Goal: Information Seeking & Learning: Find contact information

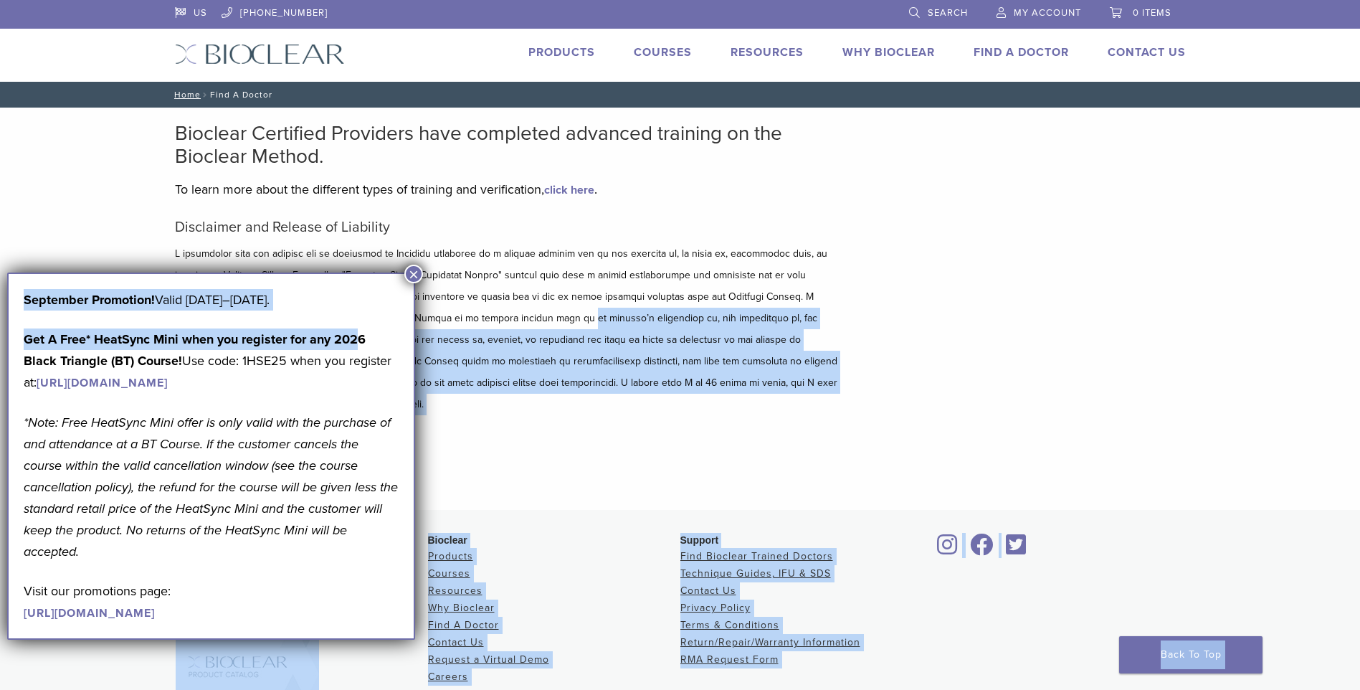
drag, startPoint x: 384, startPoint y: 316, endPoint x: 424, endPoint y: 312, distance: 40.4
click at [424, 312] on body "US 1.855.712.5327 Search My Account 0 items Cart No products in the cart. Back …" at bounding box center [680, 426] width 1360 height 852
drag, startPoint x: 424, startPoint y: 312, endPoint x: 411, endPoint y: 272, distance: 42.4
click at [409, 271] on button "×" at bounding box center [413, 274] width 19 height 19
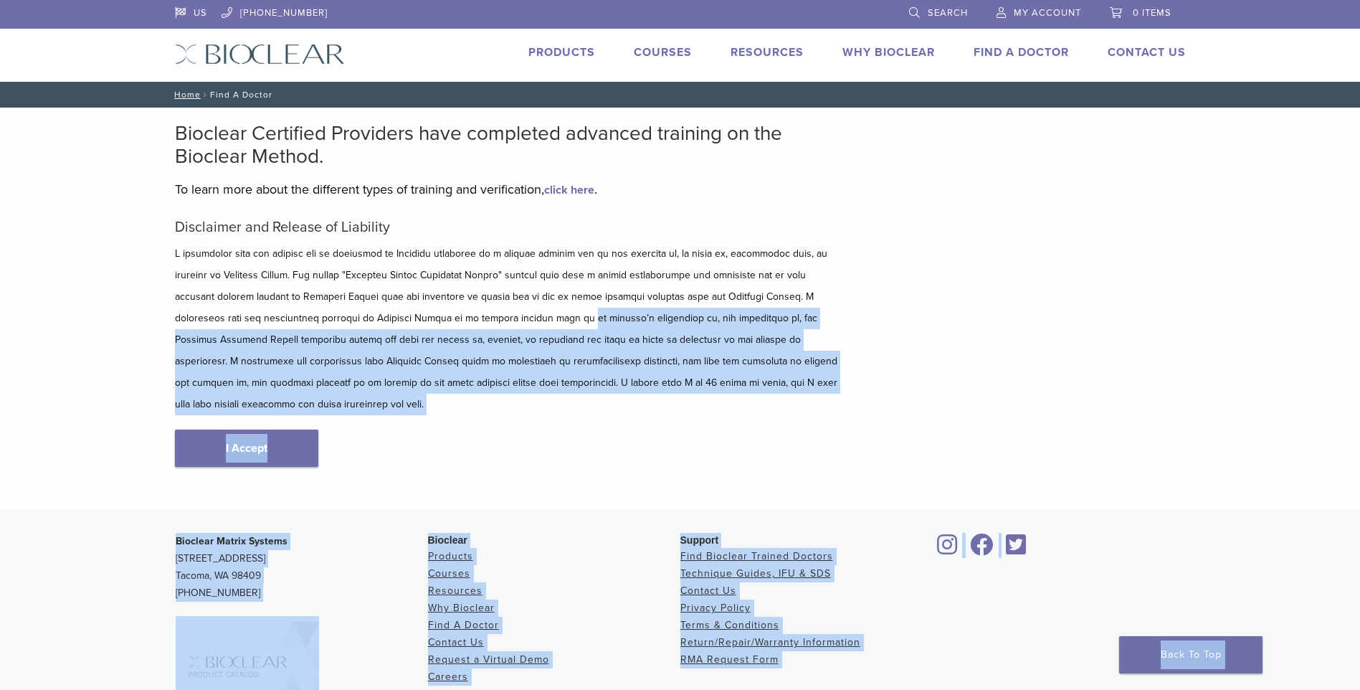
type input "*****"
drag, startPoint x: 237, startPoint y: 425, endPoint x: 245, endPoint y: 426, distance: 7.9
click at [237, 429] on link "I Accept" at bounding box center [246, 447] width 143 height 37
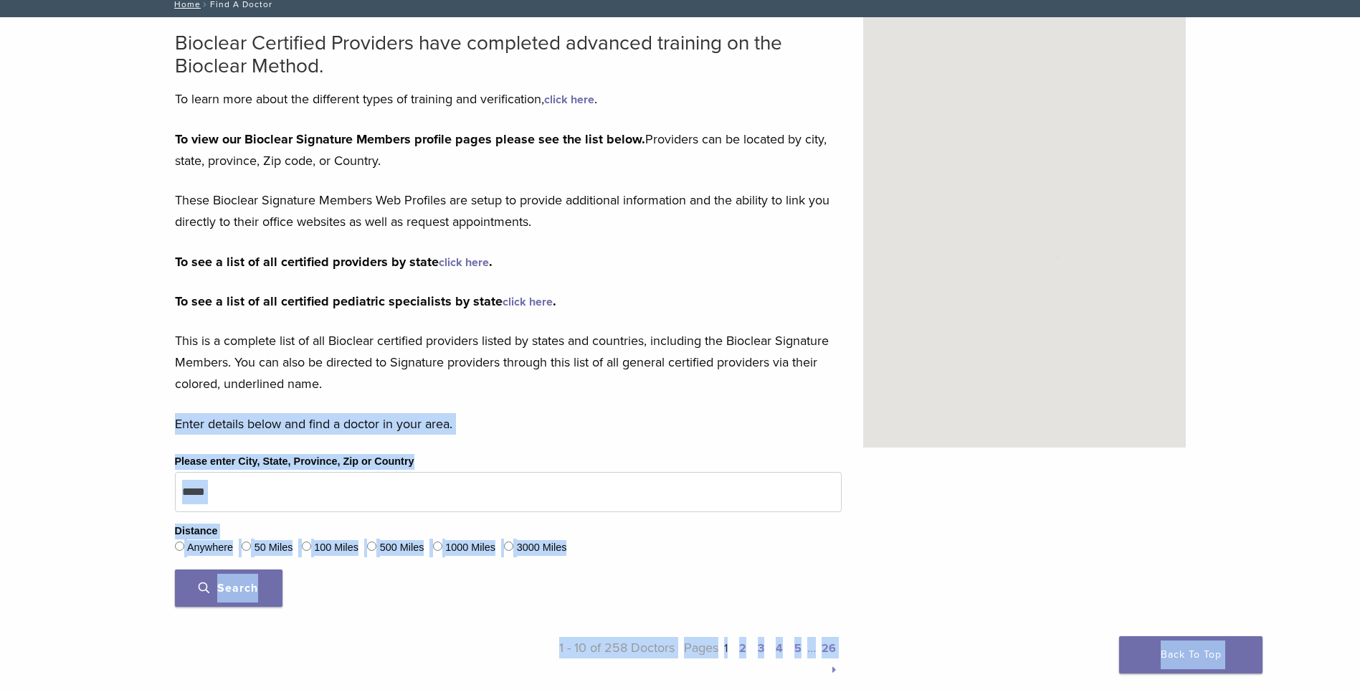
scroll to position [143, 0]
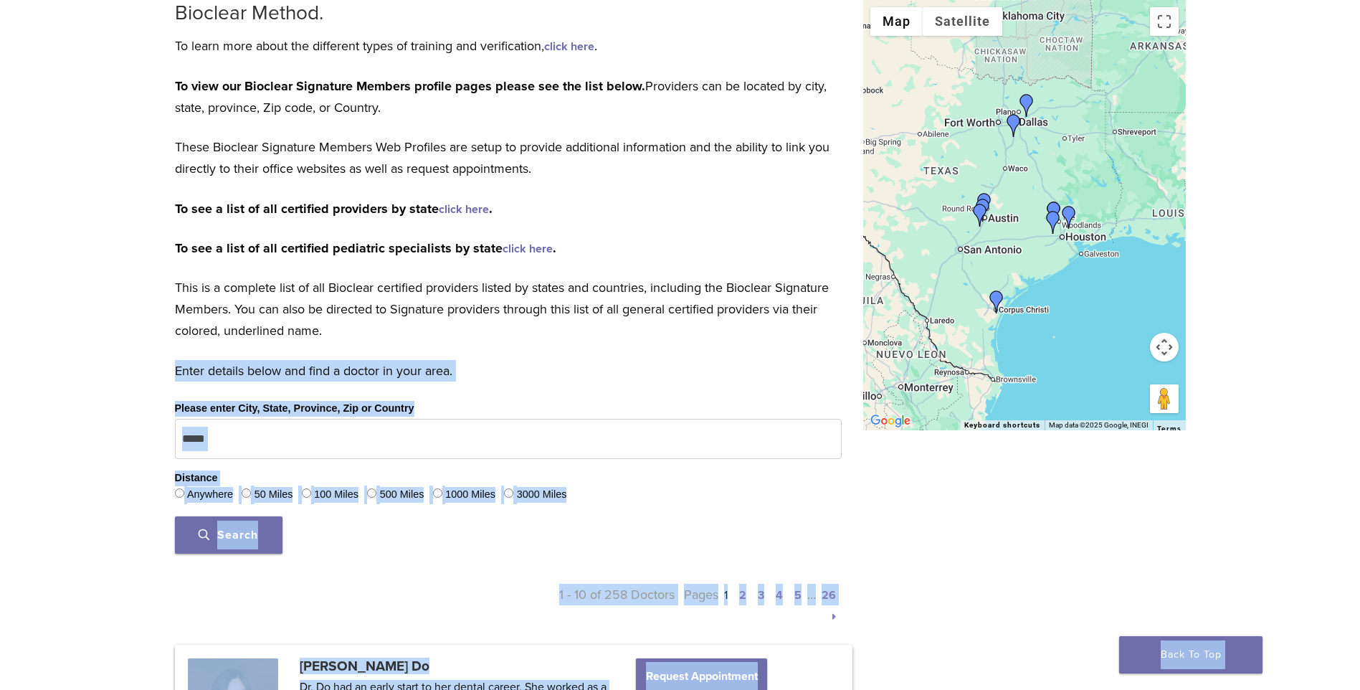
click at [364, 531] on div "Search" at bounding box center [508, 534] width 667 height 37
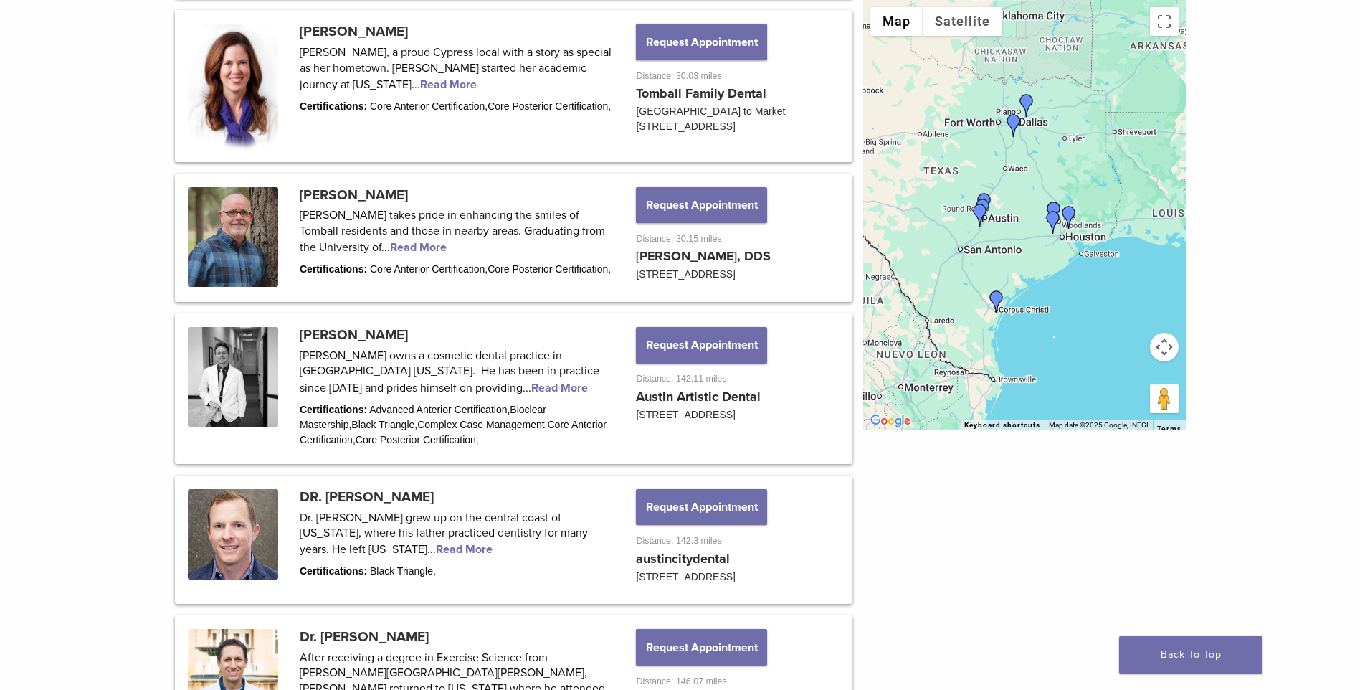
scroll to position [1034, 0]
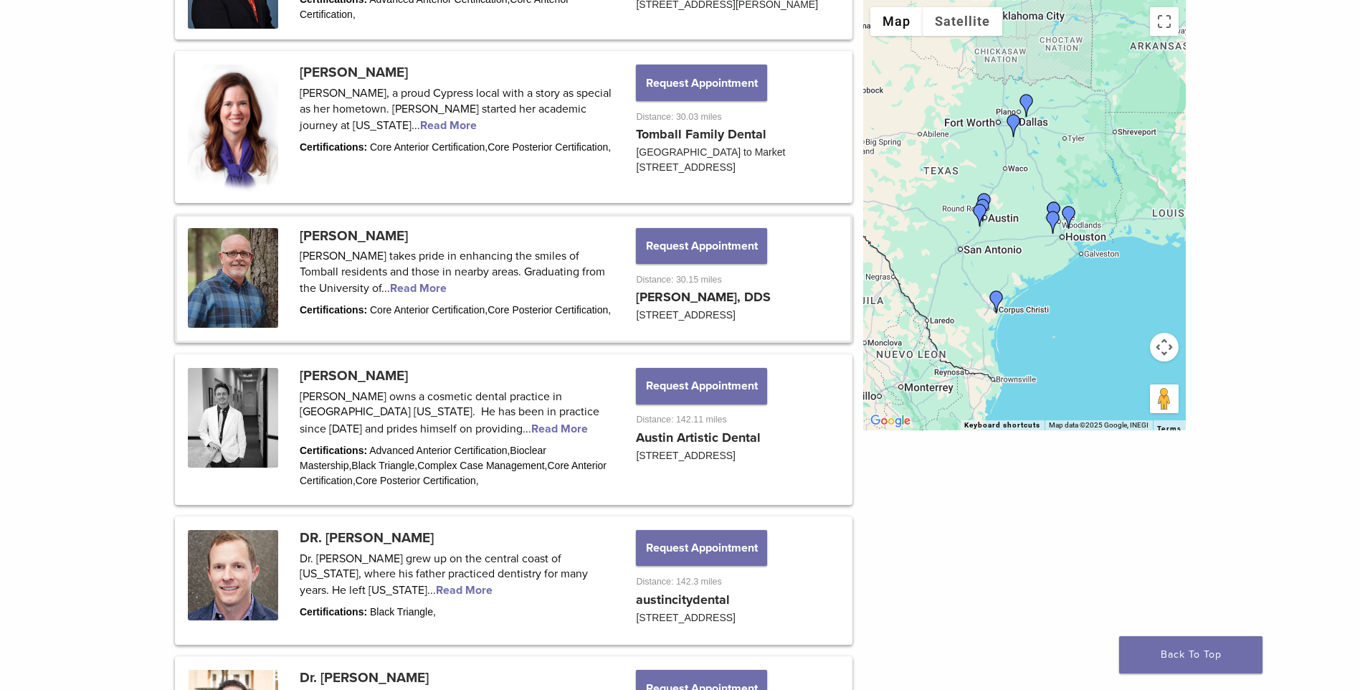
click at [350, 233] on link at bounding box center [513, 278] width 673 height 125
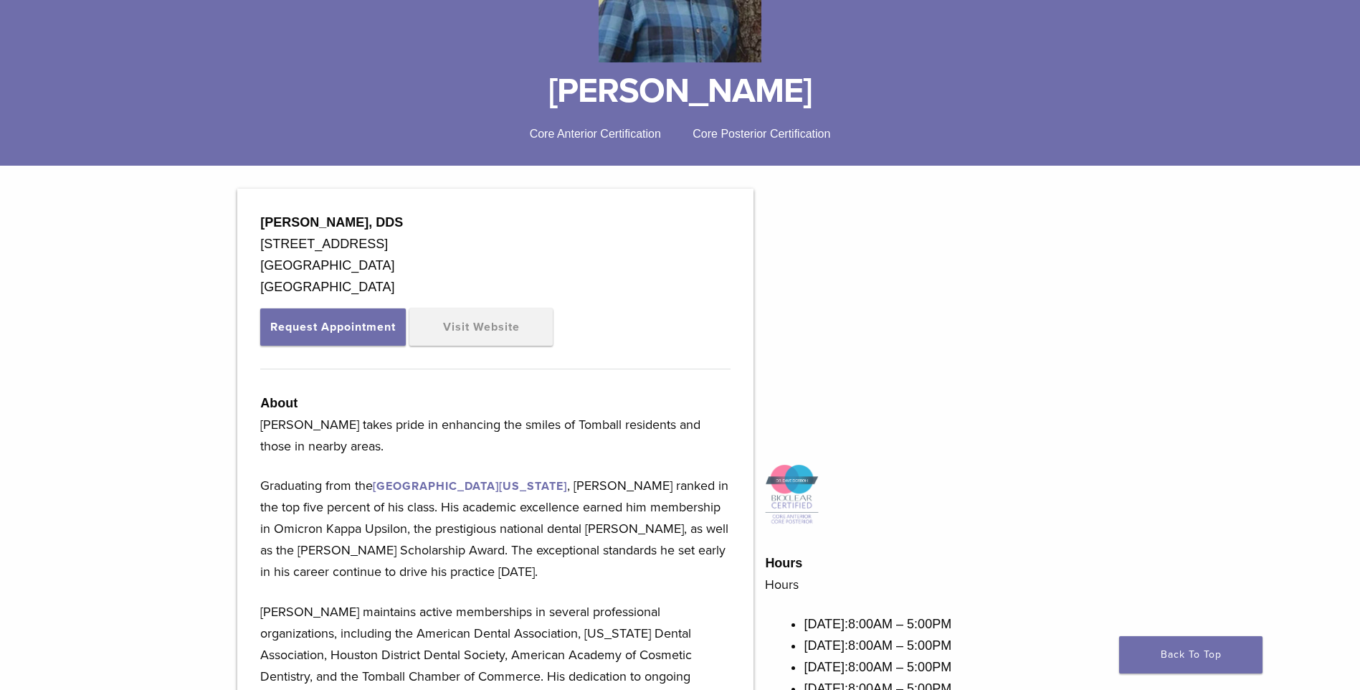
scroll to position [287, 0]
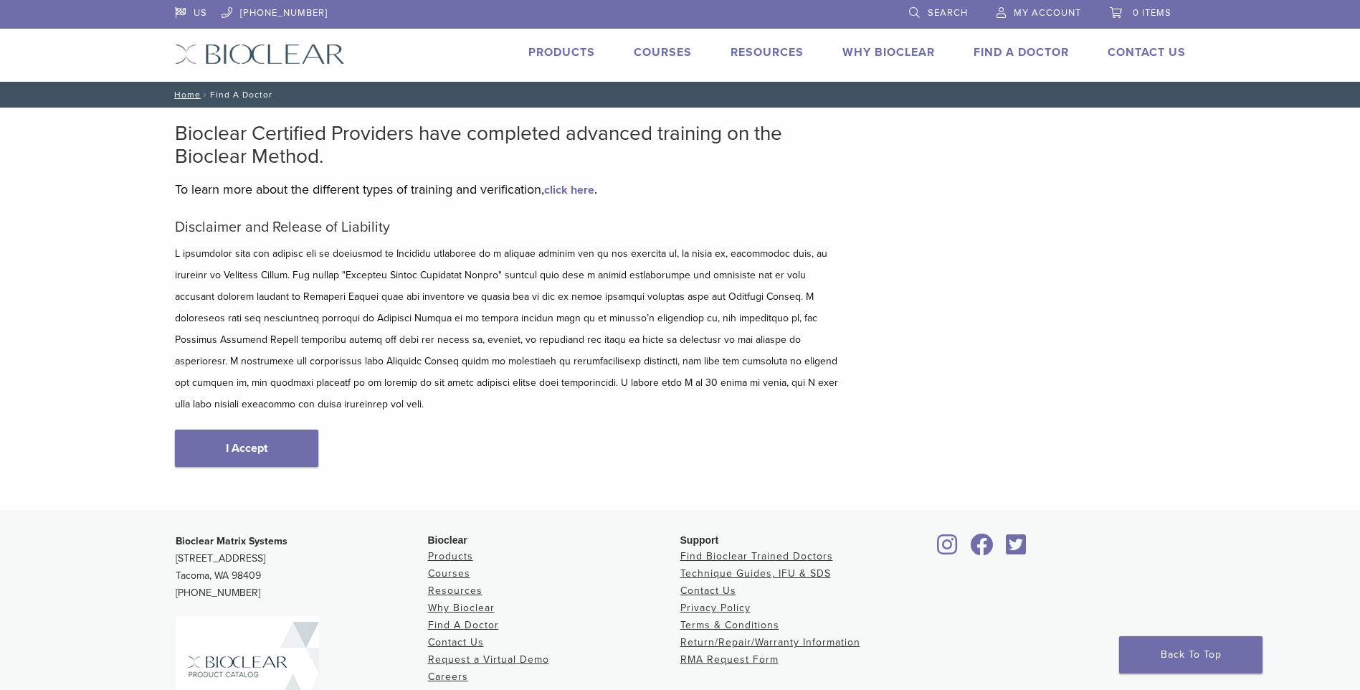
scroll to position [141, 0]
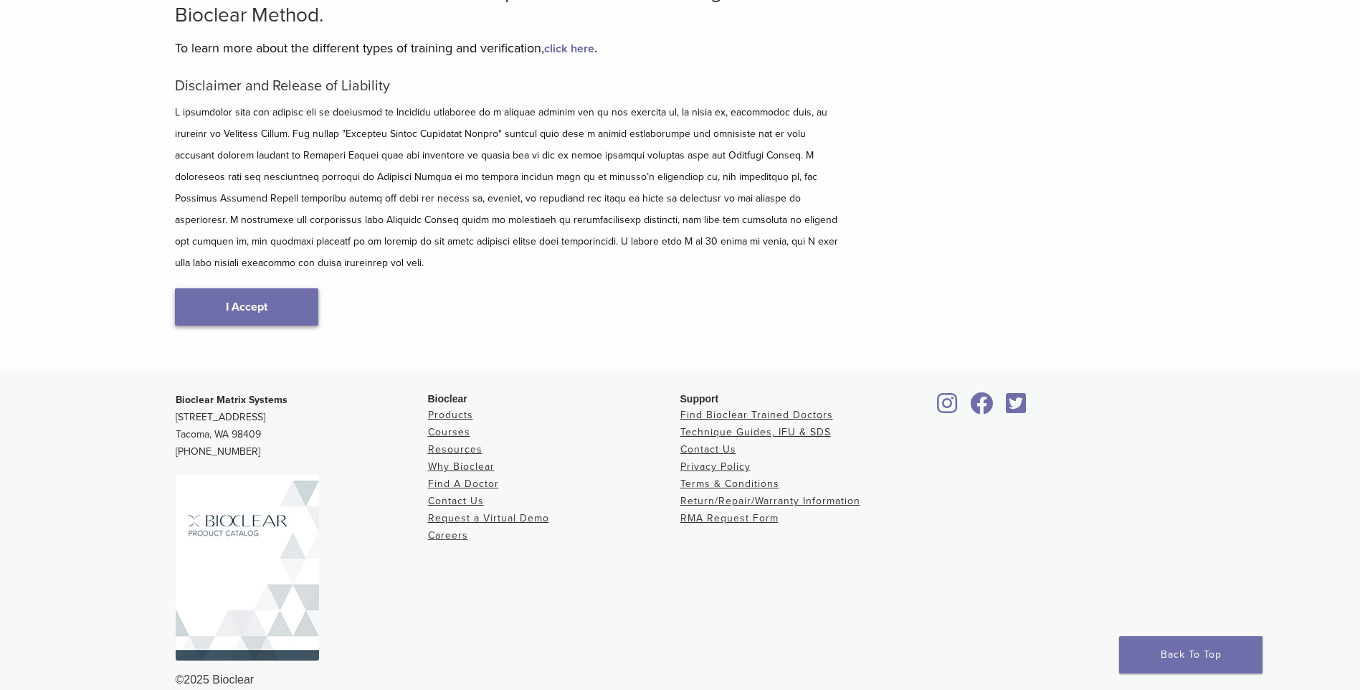
click at [249, 288] on link "I Accept" at bounding box center [246, 306] width 143 height 37
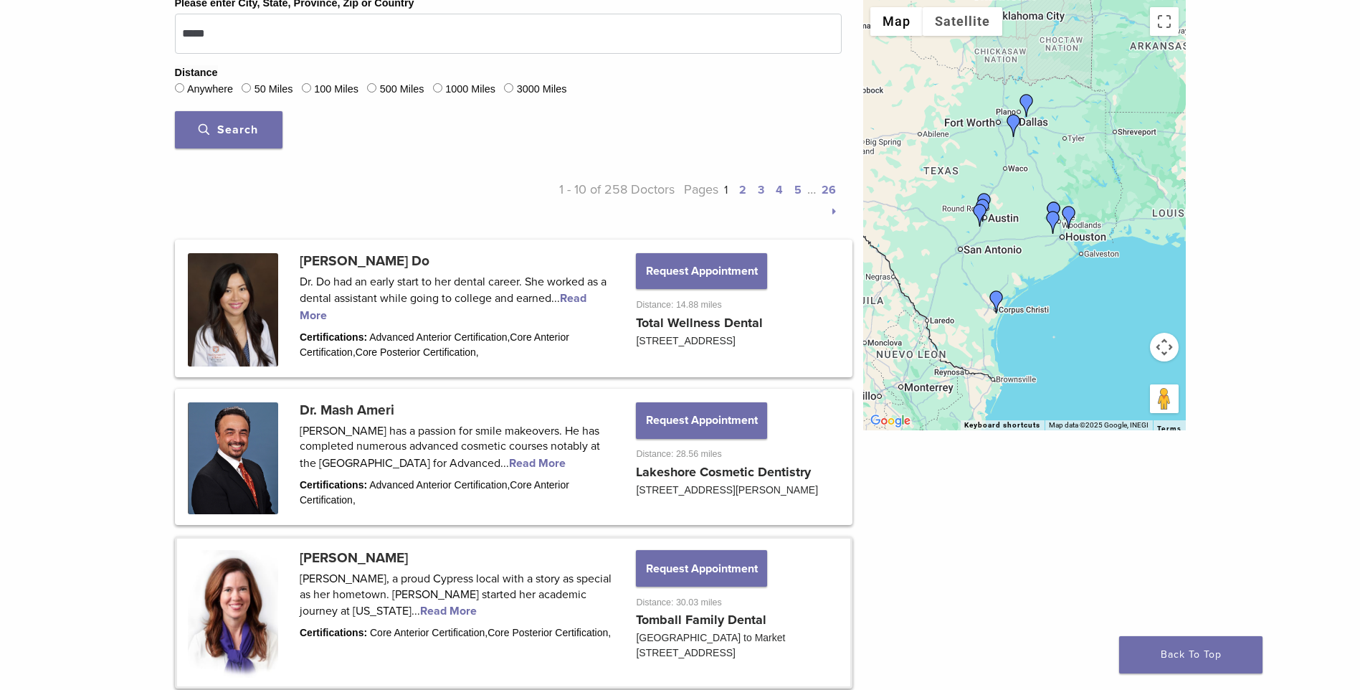
scroll to position [645, 0]
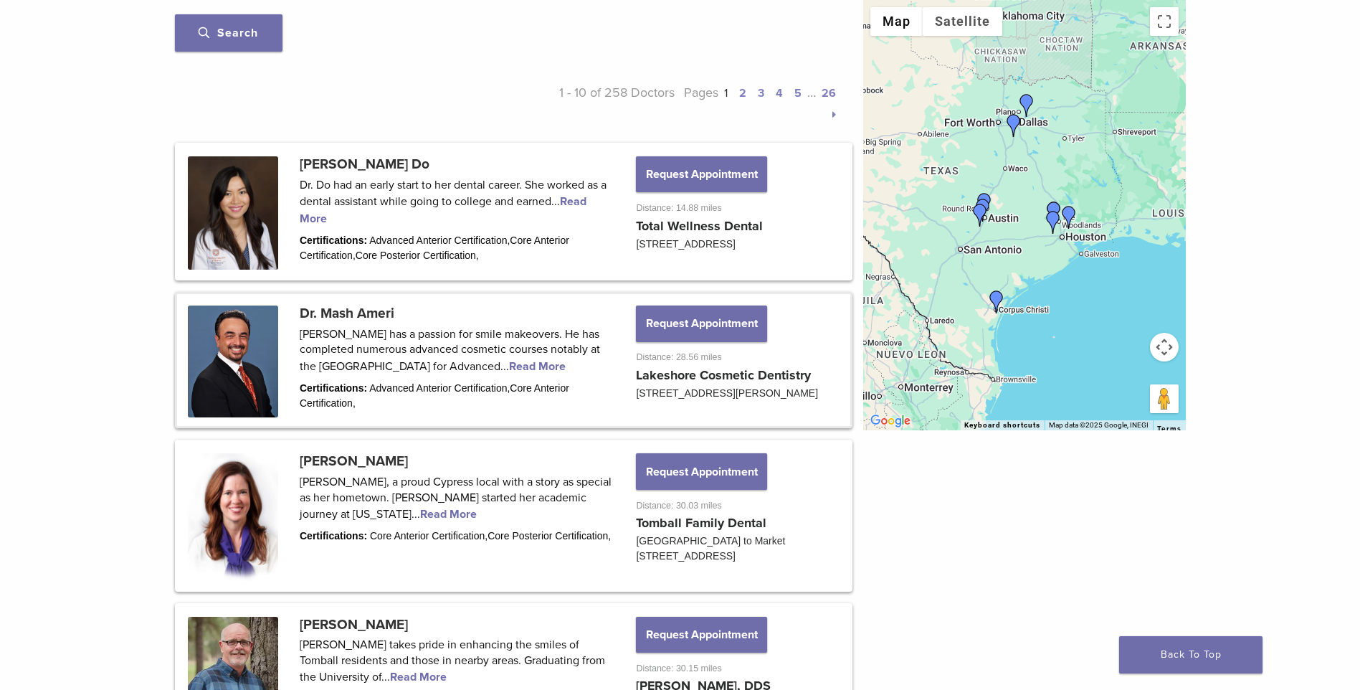
click at [386, 316] on link at bounding box center [513, 360] width 673 height 132
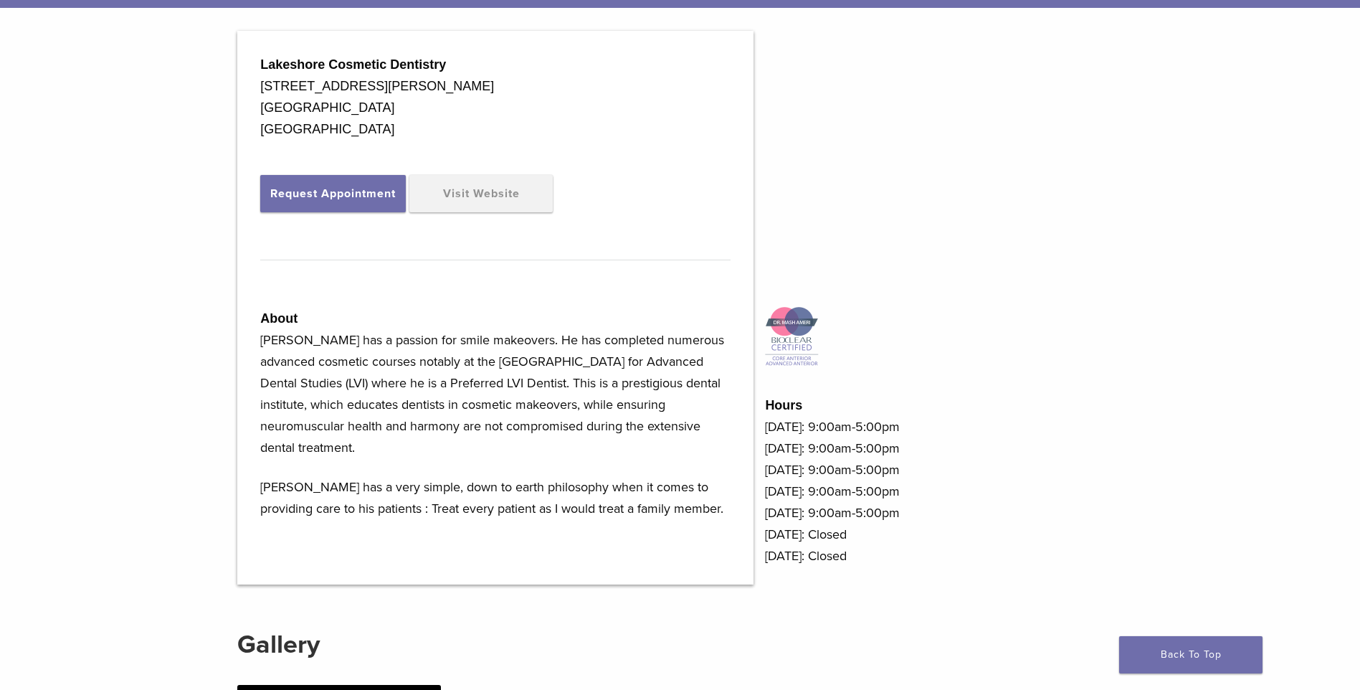
scroll to position [502, 0]
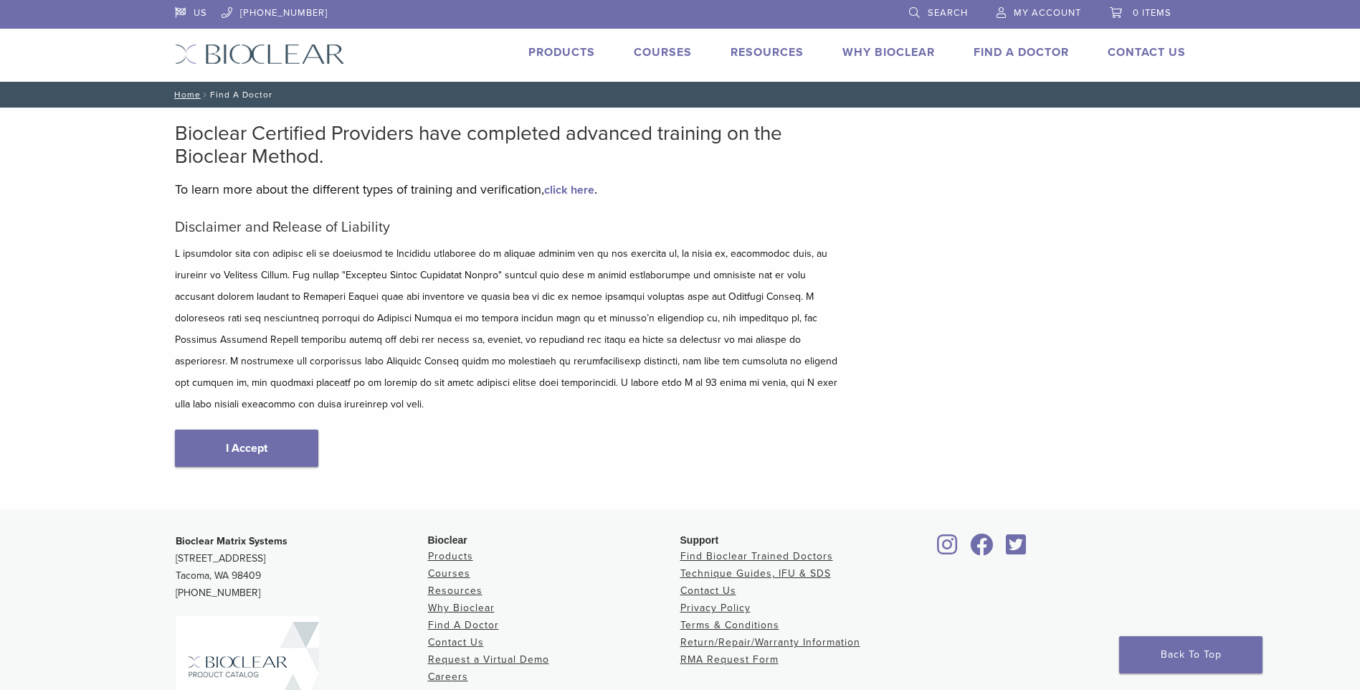
scroll to position [141, 0]
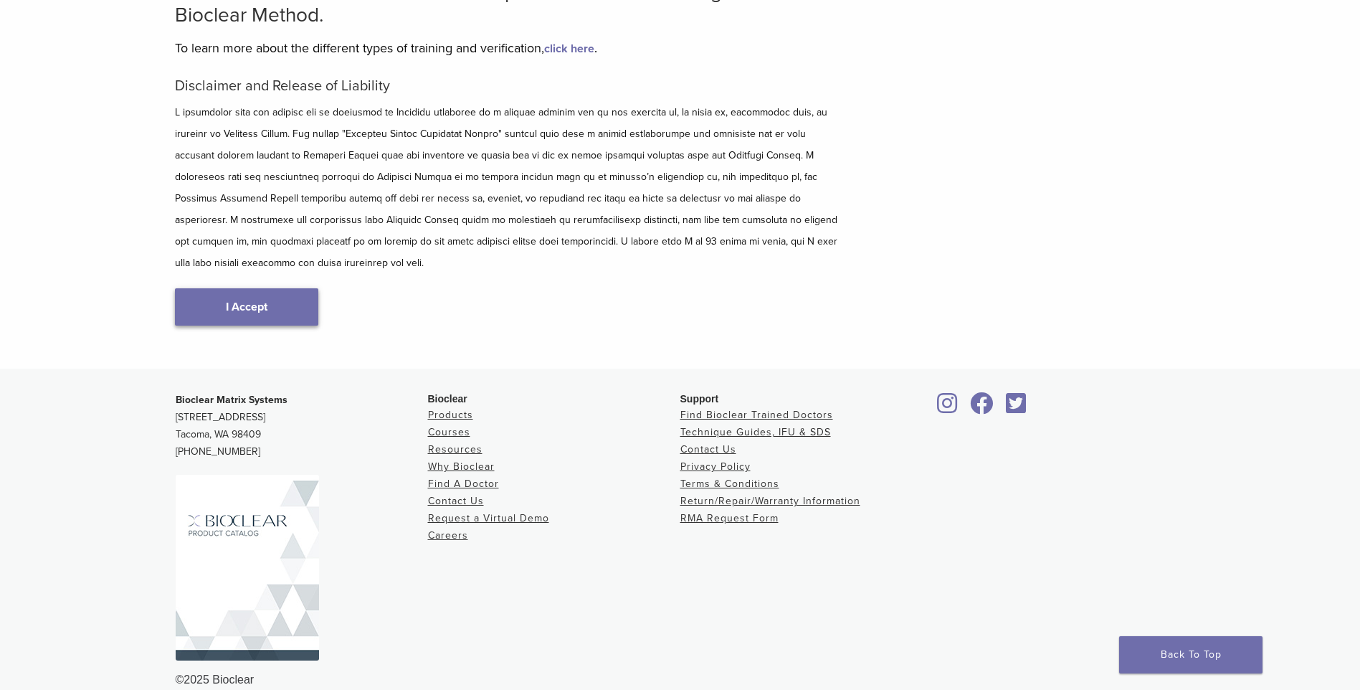
click at [274, 304] on link "I Accept" at bounding box center [246, 306] width 143 height 37
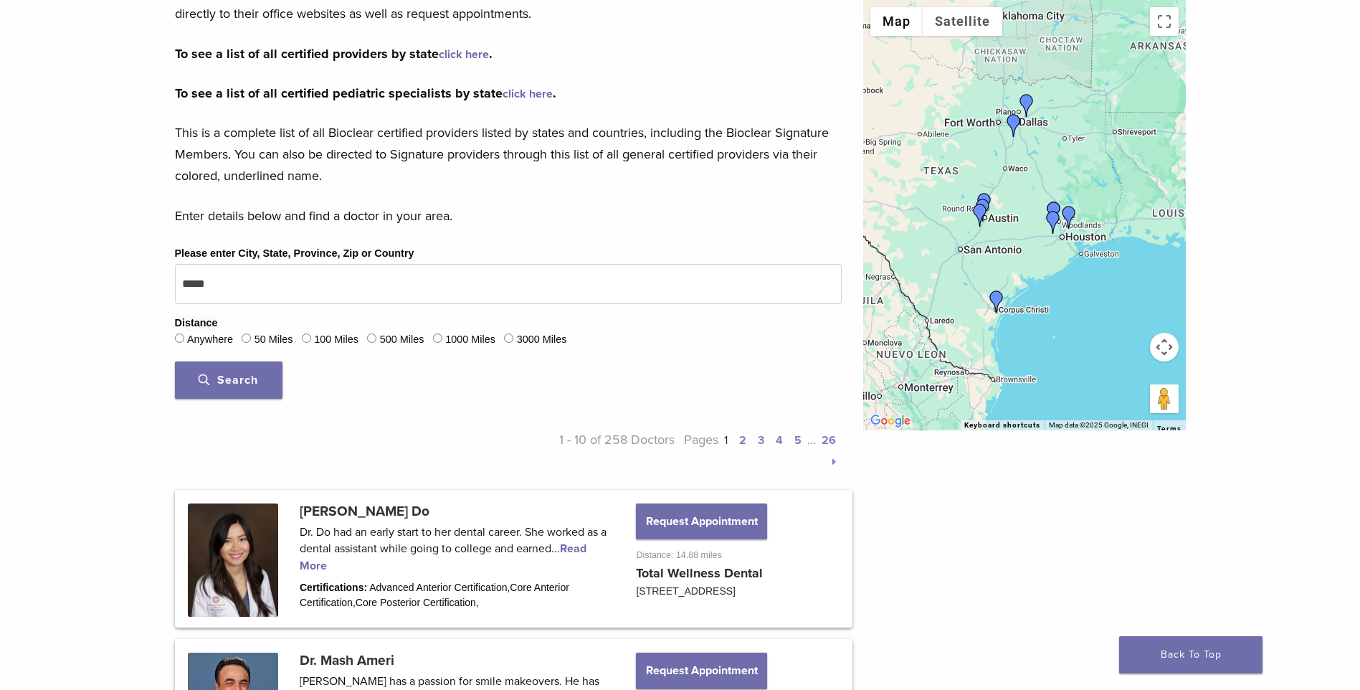
scroll to position [645, 0]
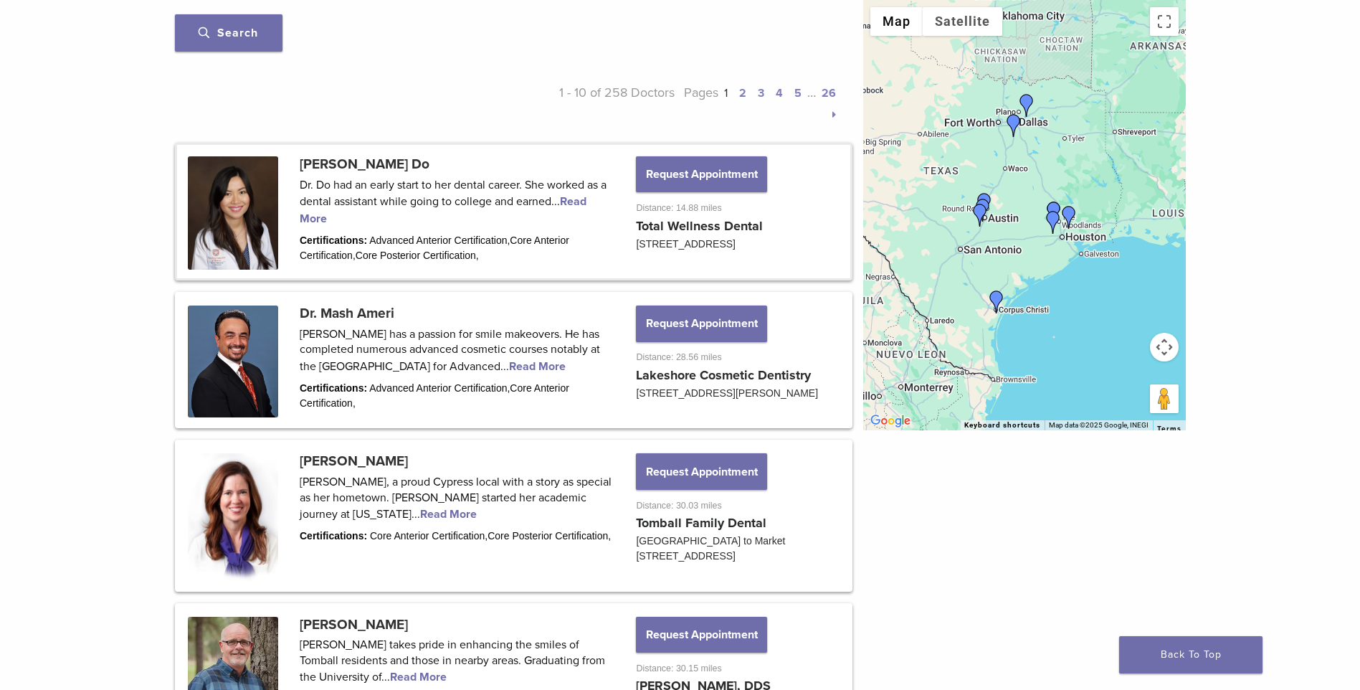
click at [348, 157] on link at bounding box center [513, 211] width 673 height 133
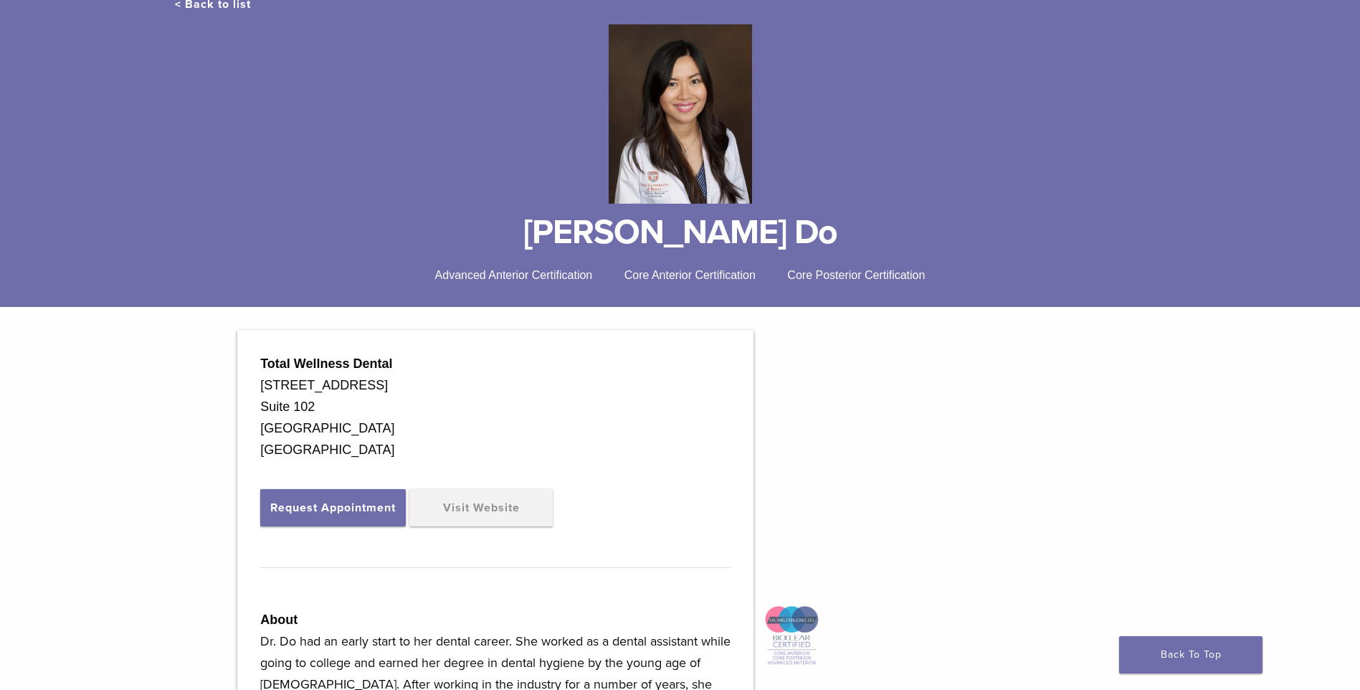
scroll to position [143, 0]
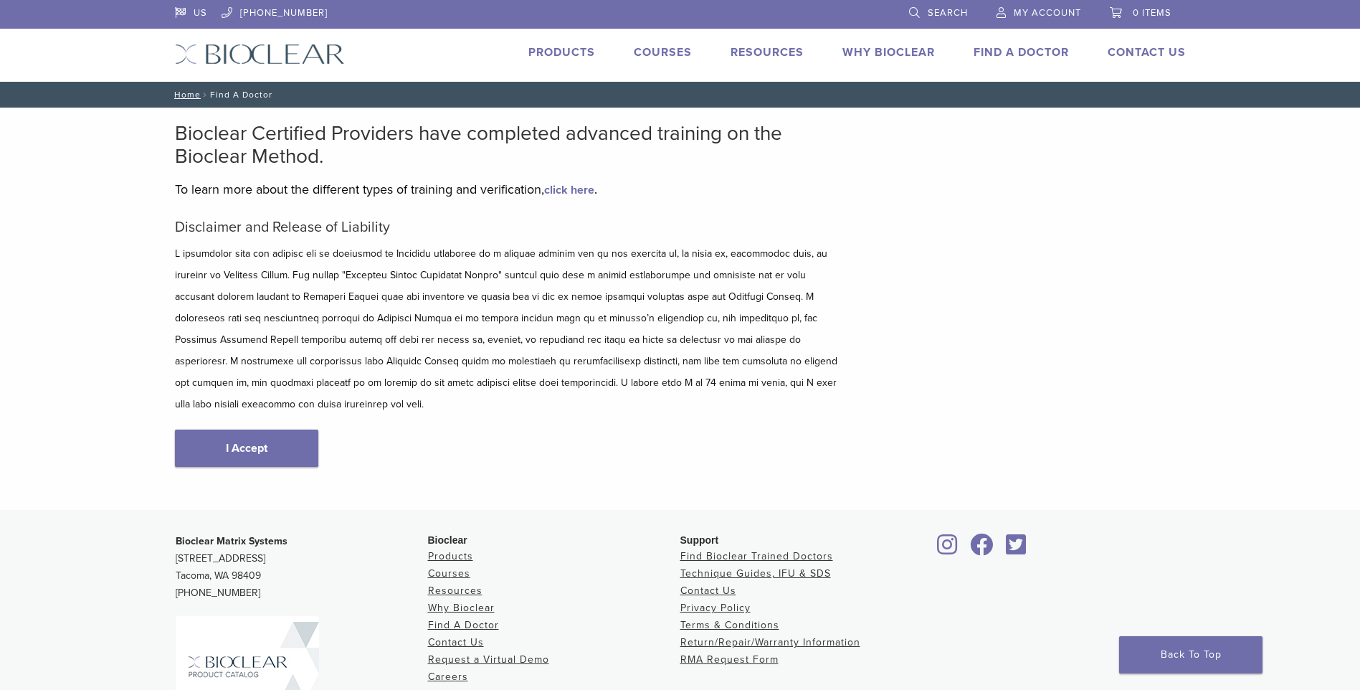
click at [293, 429] on link "I Accept" at bounding box center [246, 447] width 143 height 37
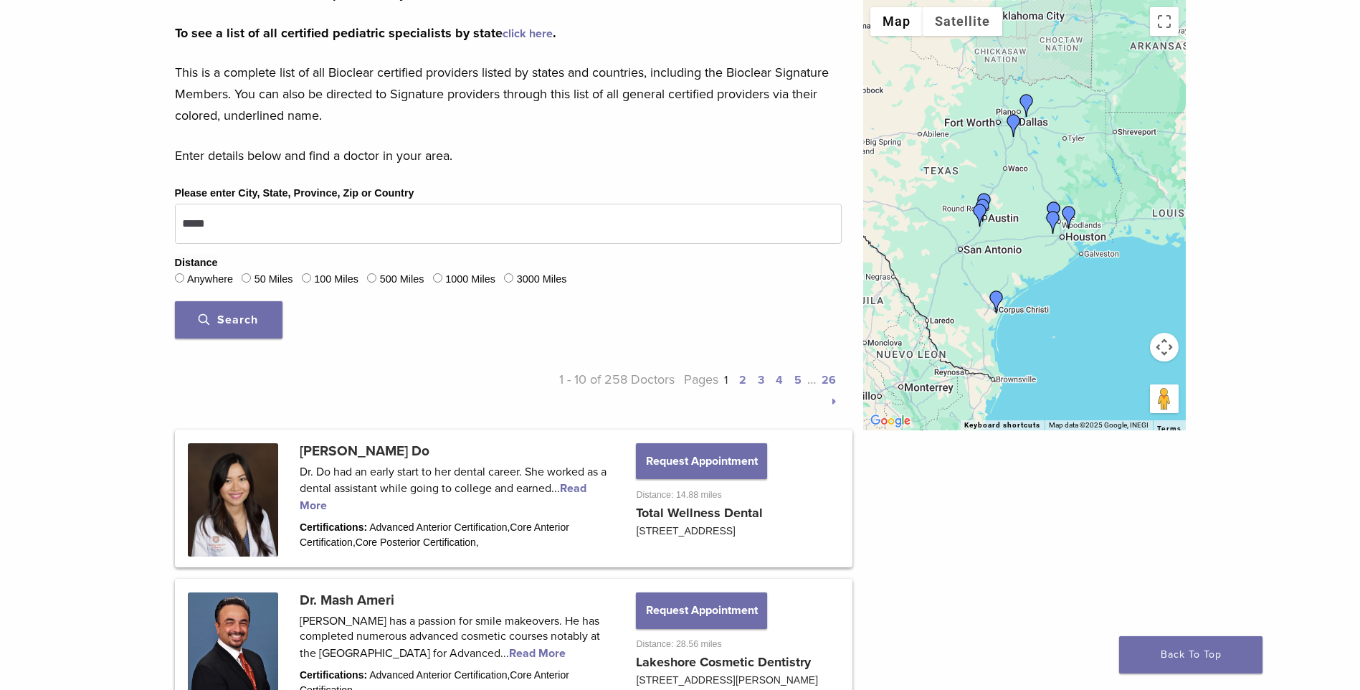
scroll to position [717, 0]
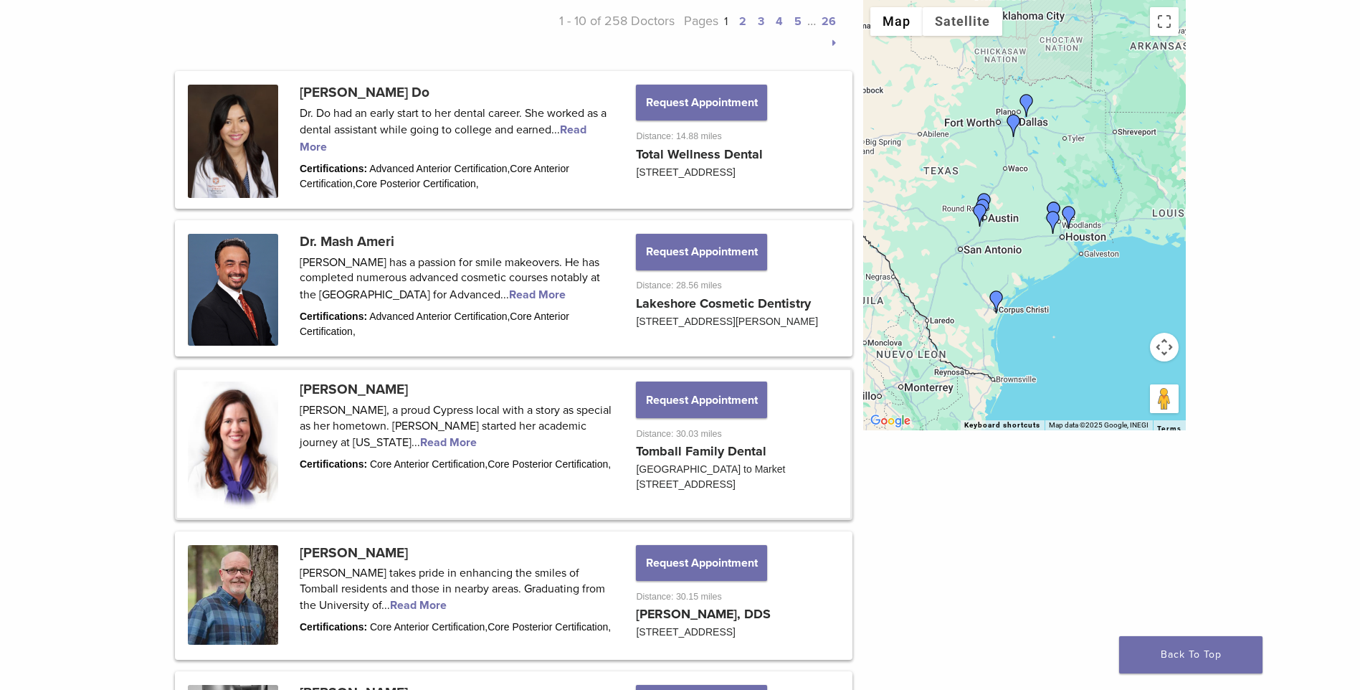
click at [377, 390] on link at bounding box center [513, 443] width 673 height 147
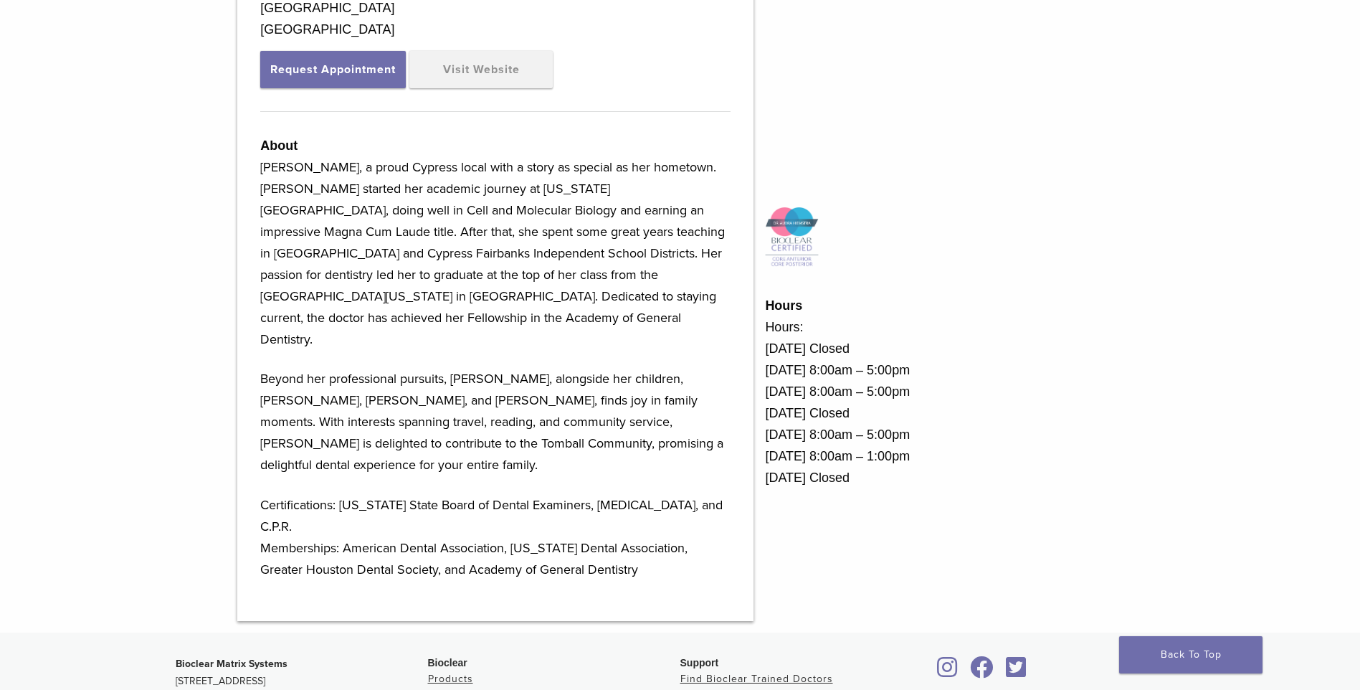
scroll to position [335, 0]
